Goal: Information Seeking & Learning: Understand process/instructions

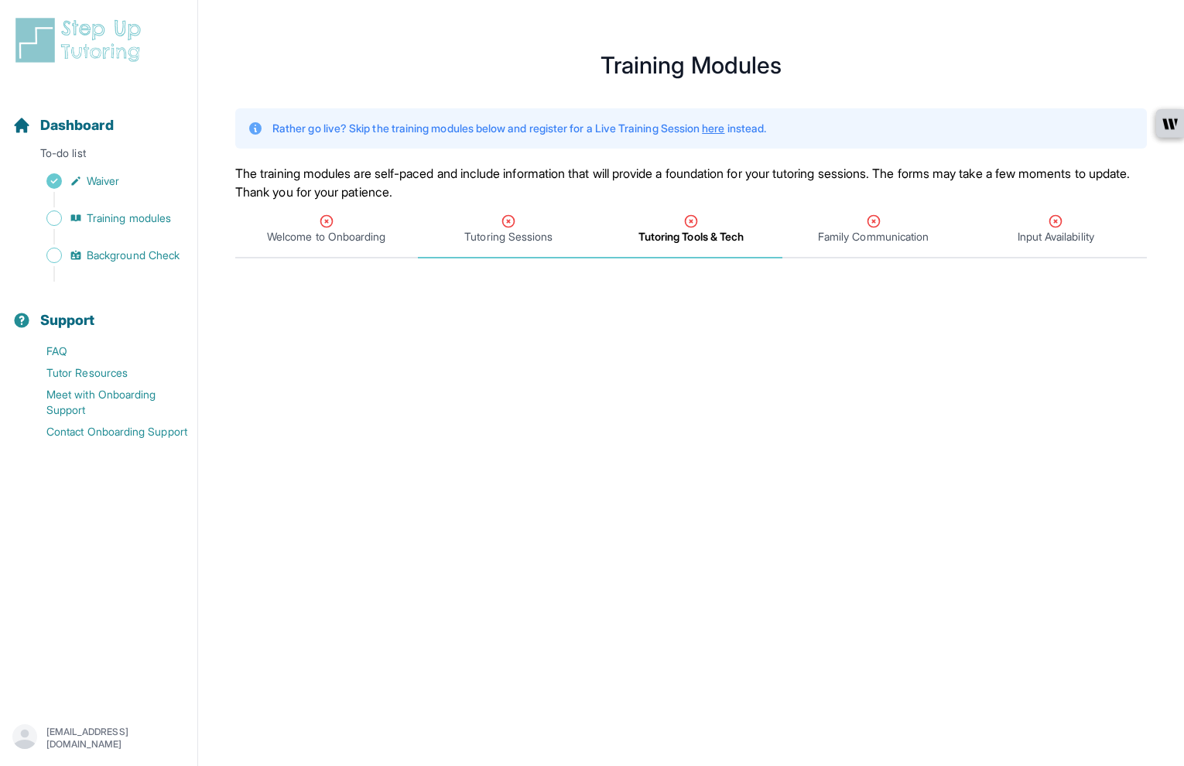
scroll to position [206, 0]
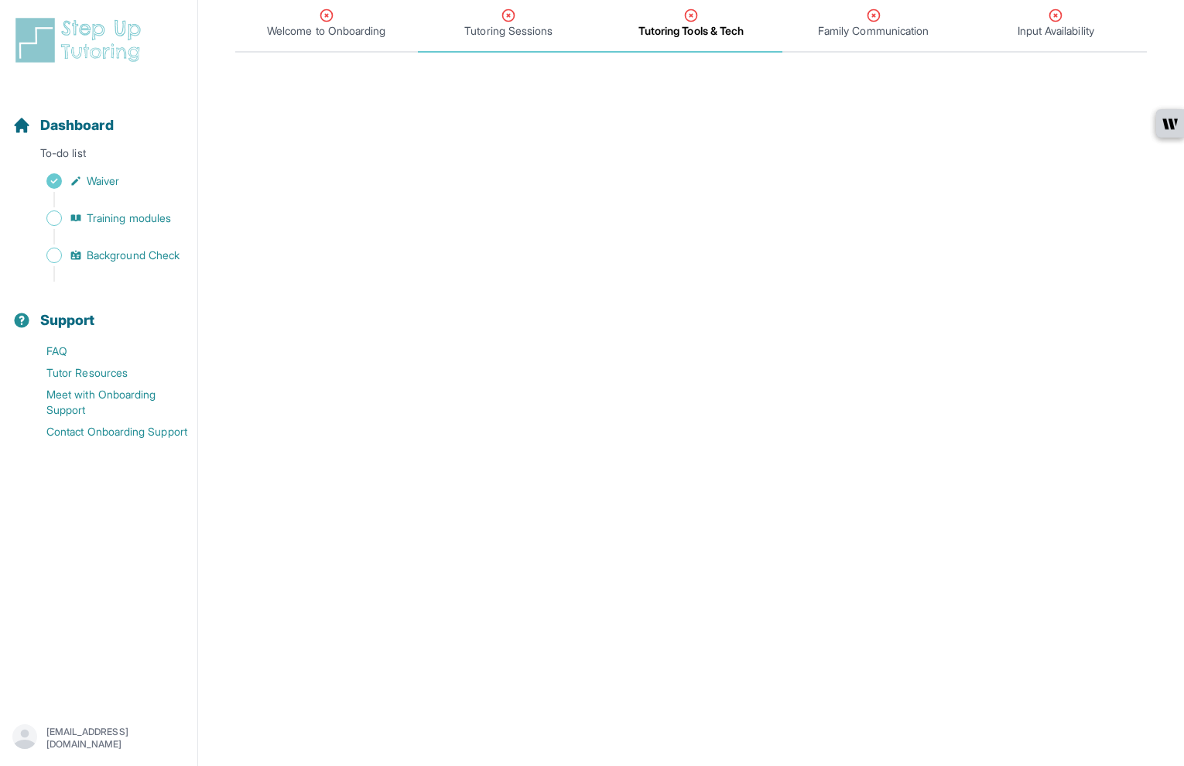
click at [542, 27] on span "Tutoring Sessions" at bounding box center [508, 30] width 88 height 15
click at [330, 46] on span "Welcome to Onboarding" at bounding box center [326, 23] width 183 height 57
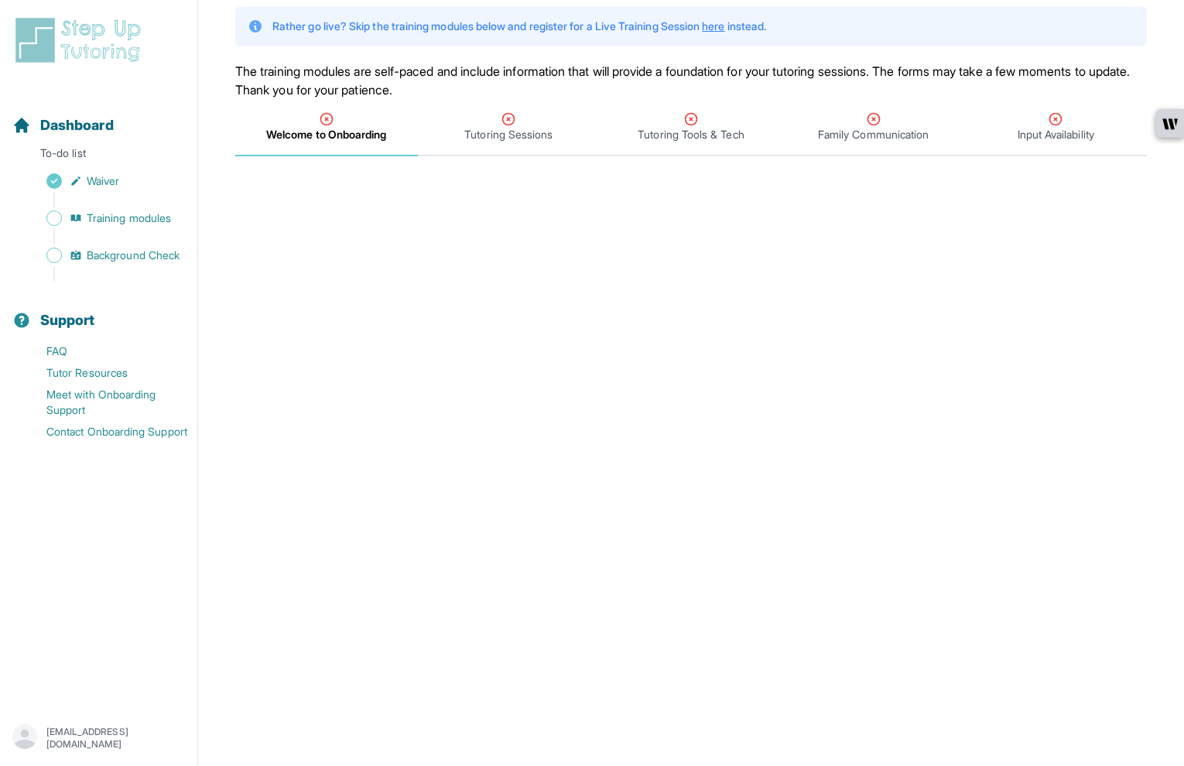
scroll to position [103, 0]
click at [897, 153] on span "Family Communication" at bounding box center [873, 126] width 183 height 57
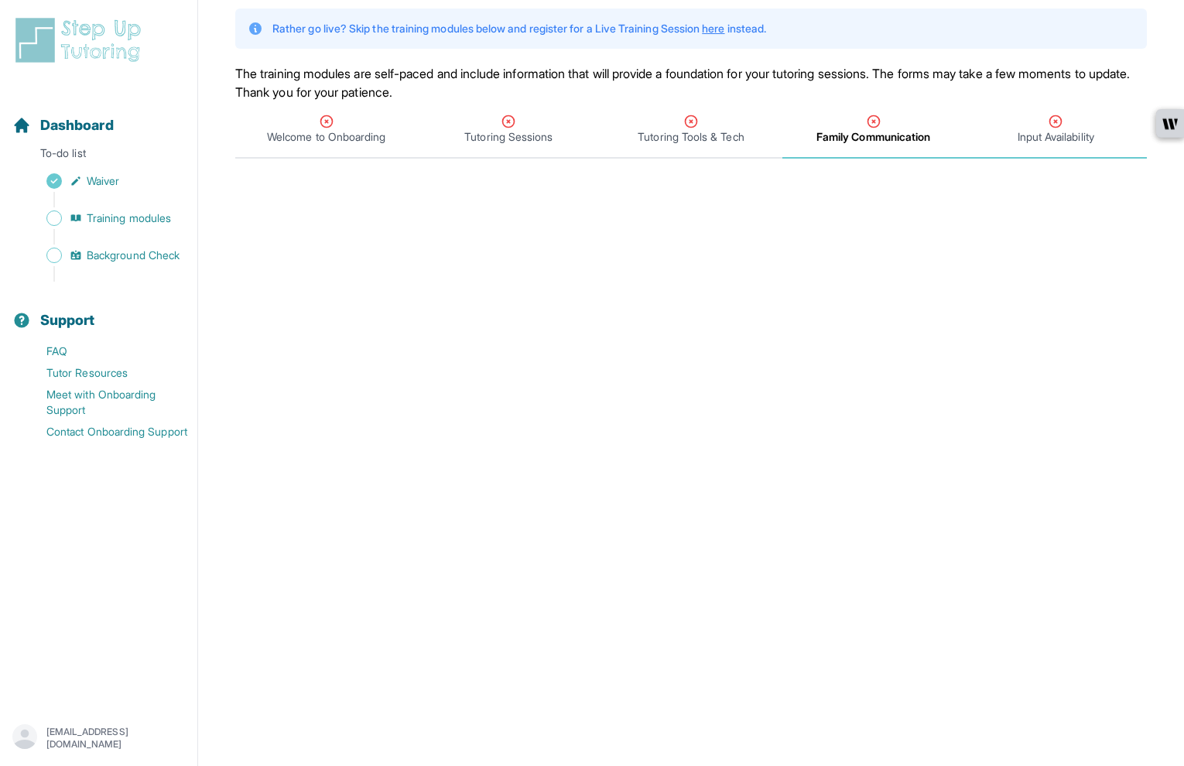
click at [1078, 132] on span "Input Availability" at bounding box center [1055, 136] width 77 height 15
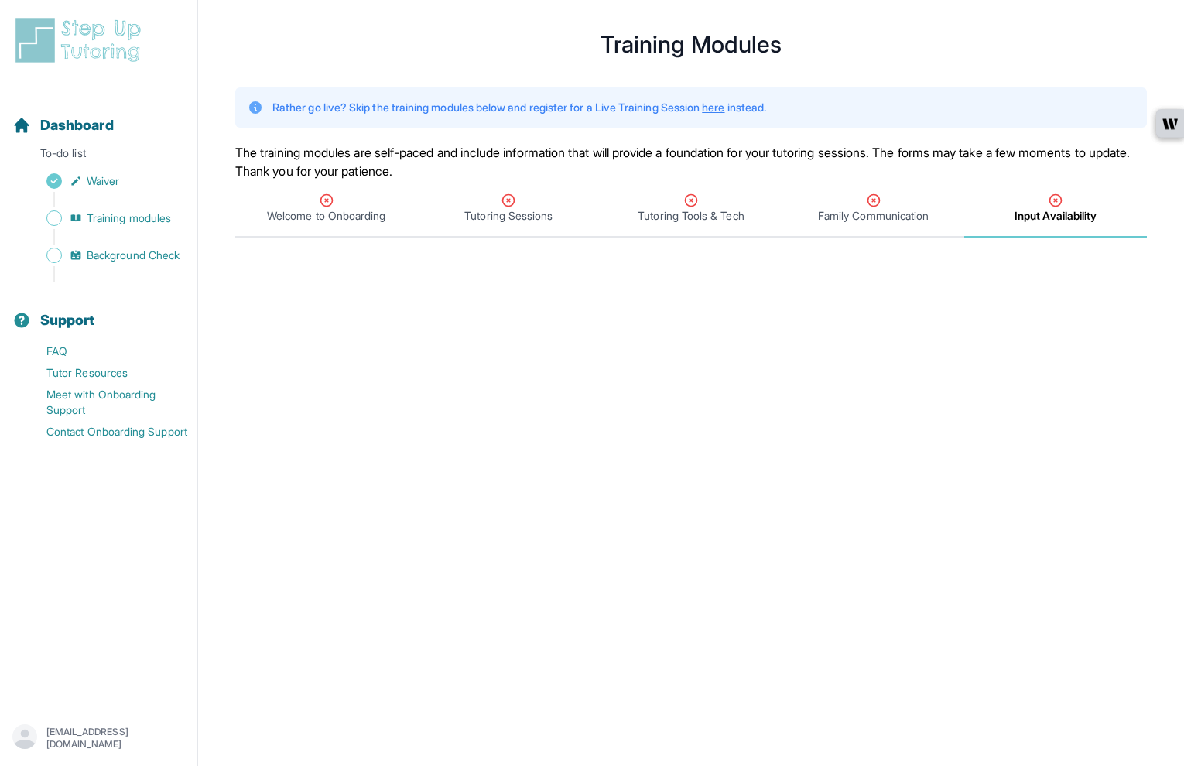
scroll to position [0, 0]
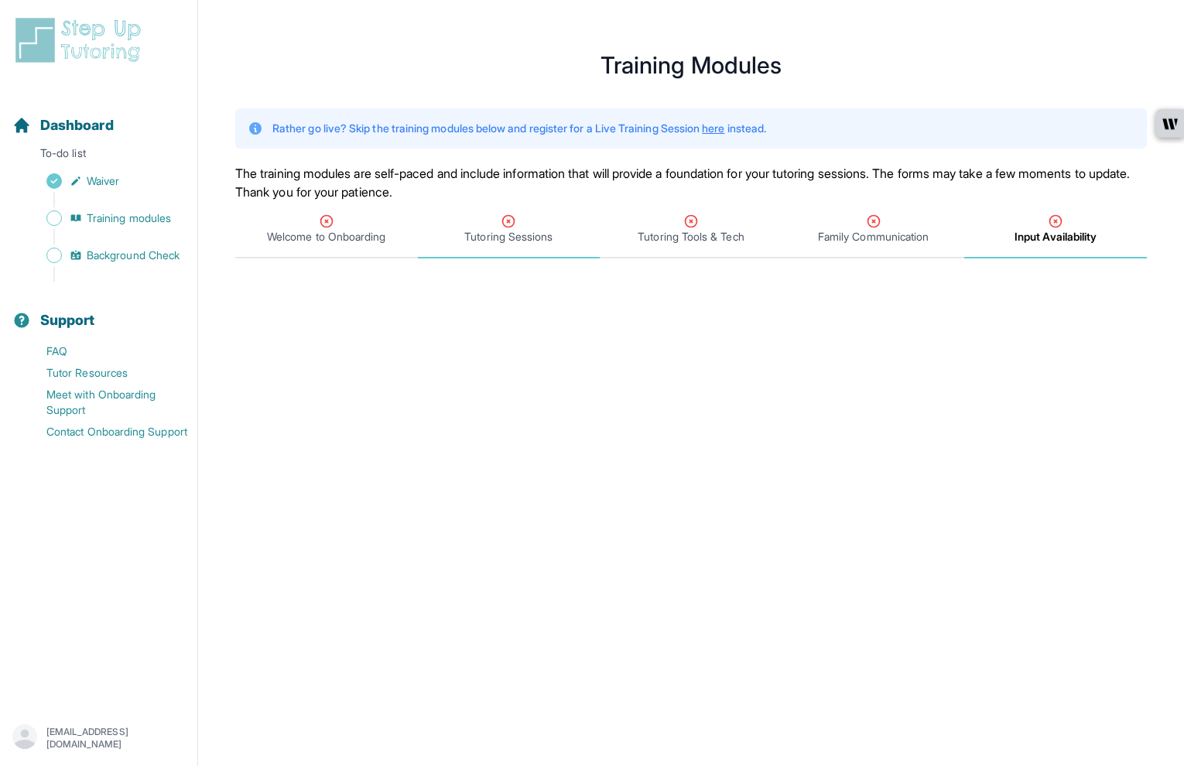
click at [564, 239] on div "Tutoring Sessions" at bounding box center [509, 229] width 176 height 31
click at [362, 216] on div "Welcome to Onboarding" at bounding box center [326, 229] width 176 height 31
click at [58, 225] on link "Training modules" at bounding box center [104, 218] width 185 height 22
click at [128, 226] on link "Training modules" at bounding box center [104, 218] width 185 height 22
click at [89, 180] on span "Waiver" at bounding box center [103, 180] width 32 height 15
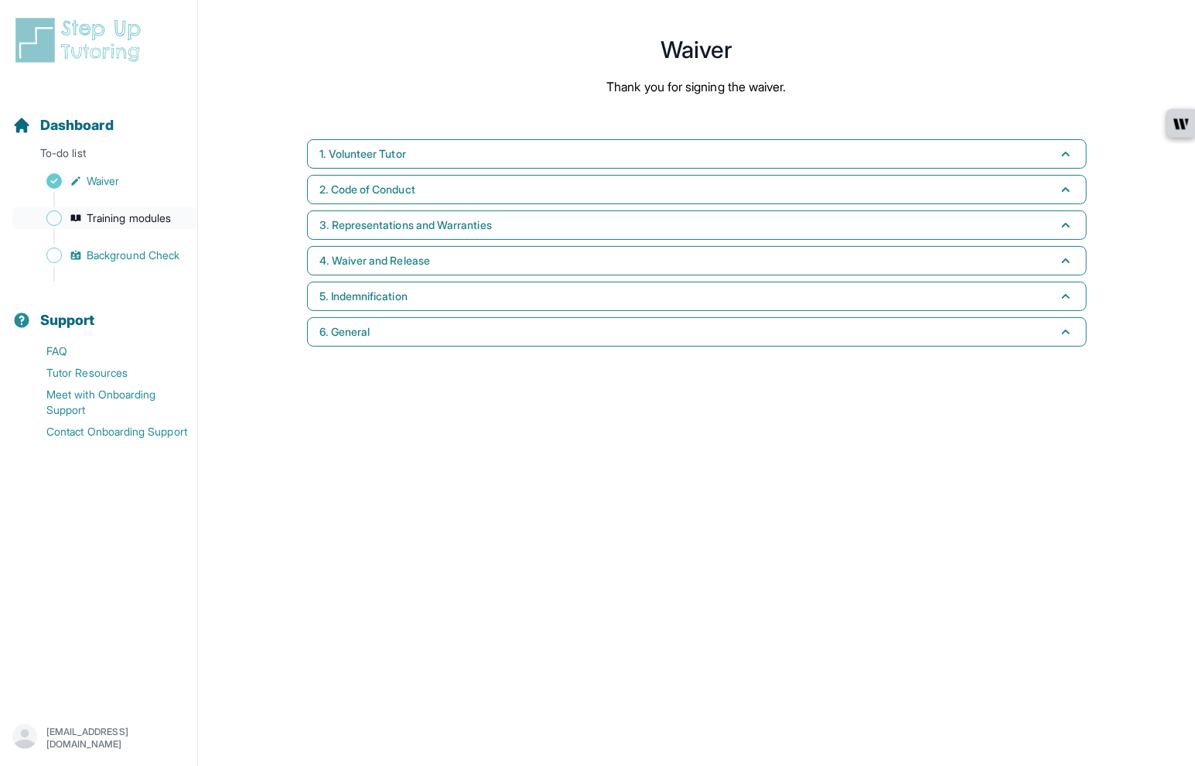
click at [115, 214] on span "Training modules" at bounding box center [129, 217] width 84 height 15
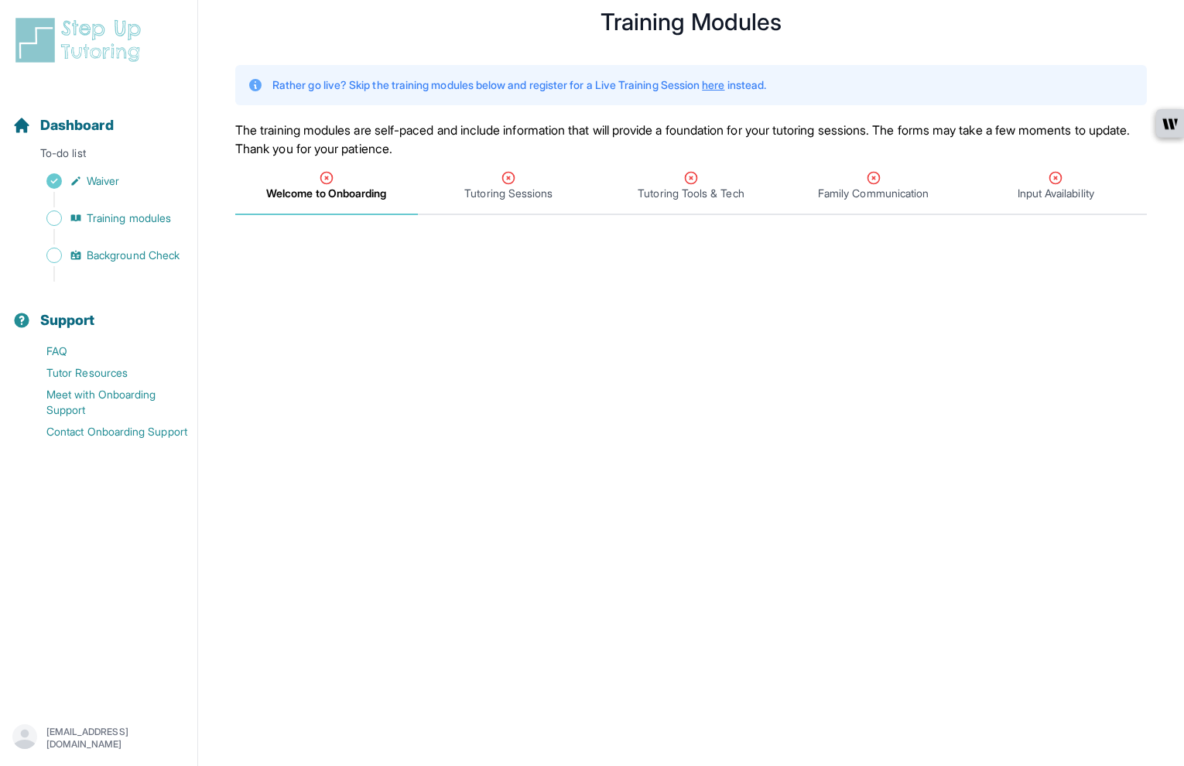
scroll to position [51, 0]
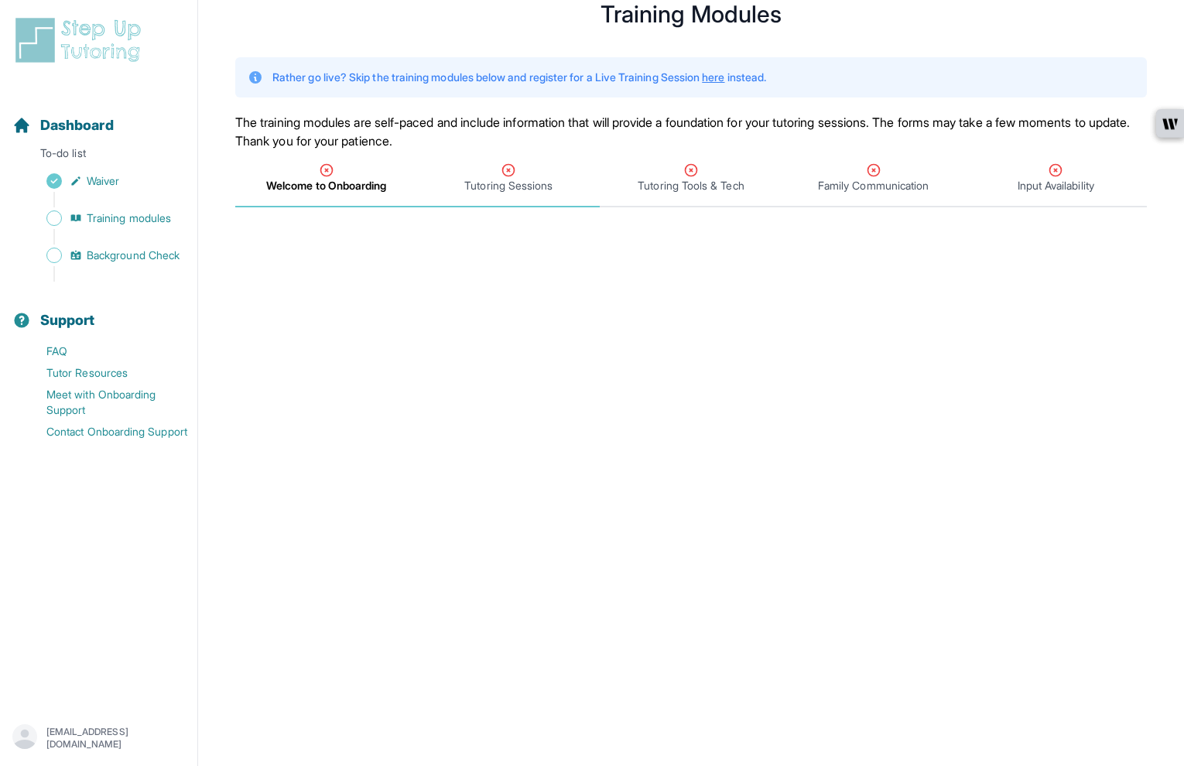
click at [547, 175] on div "Tutoring Sessions" at bounding box center [509, 177] width 176 height 31
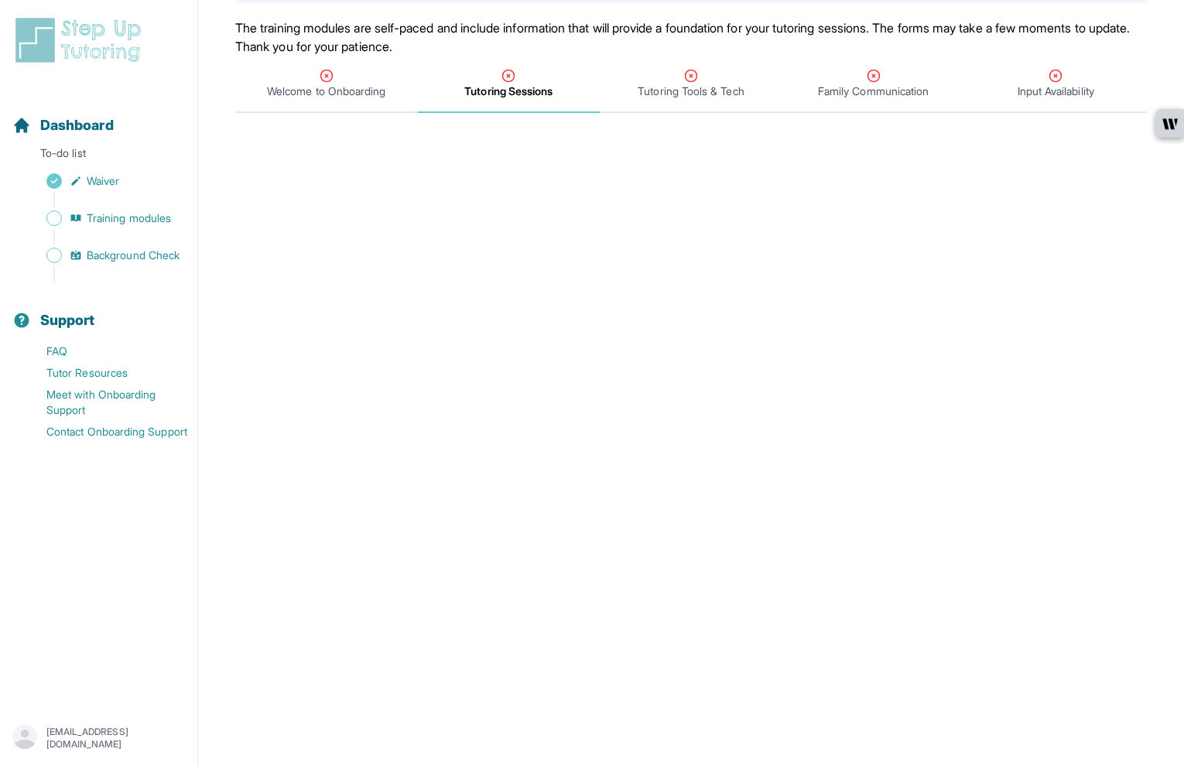
scroll to position [146, 0]
